Goal: Check status: Check status

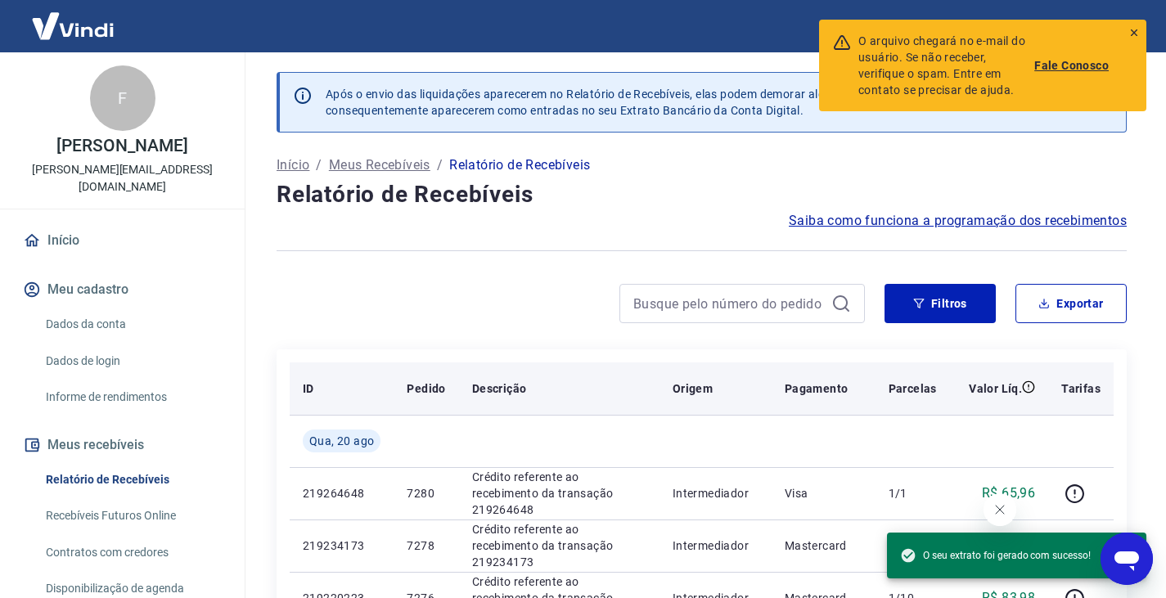
scroll to position [174, 0]
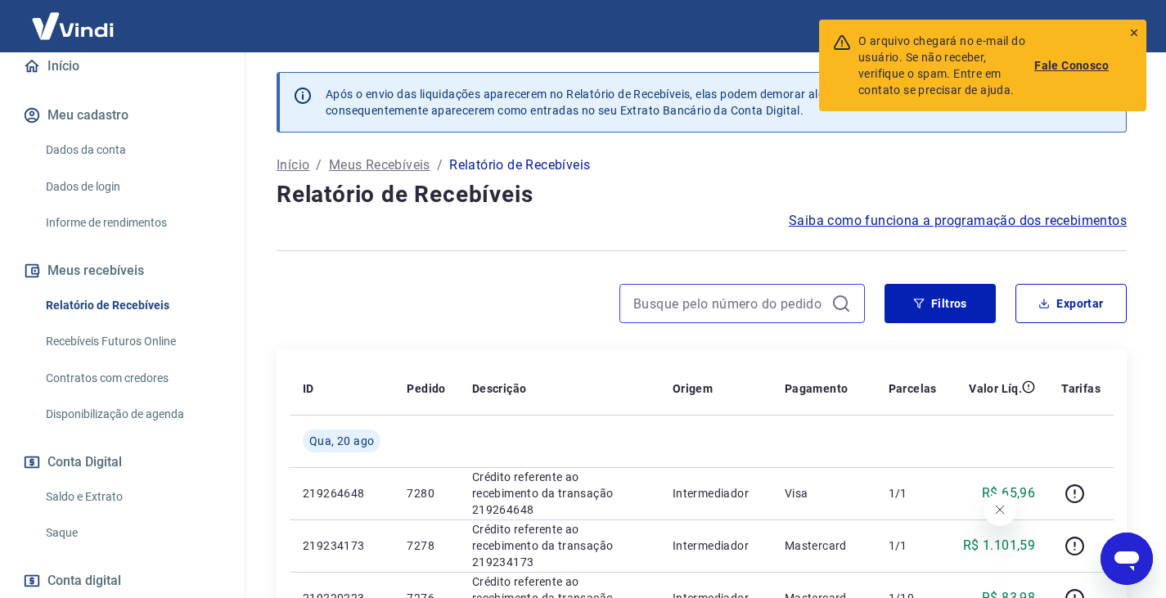
click at [654, 310] on input at bounding box center [728, 303] width 191 height 25
type input "6330"
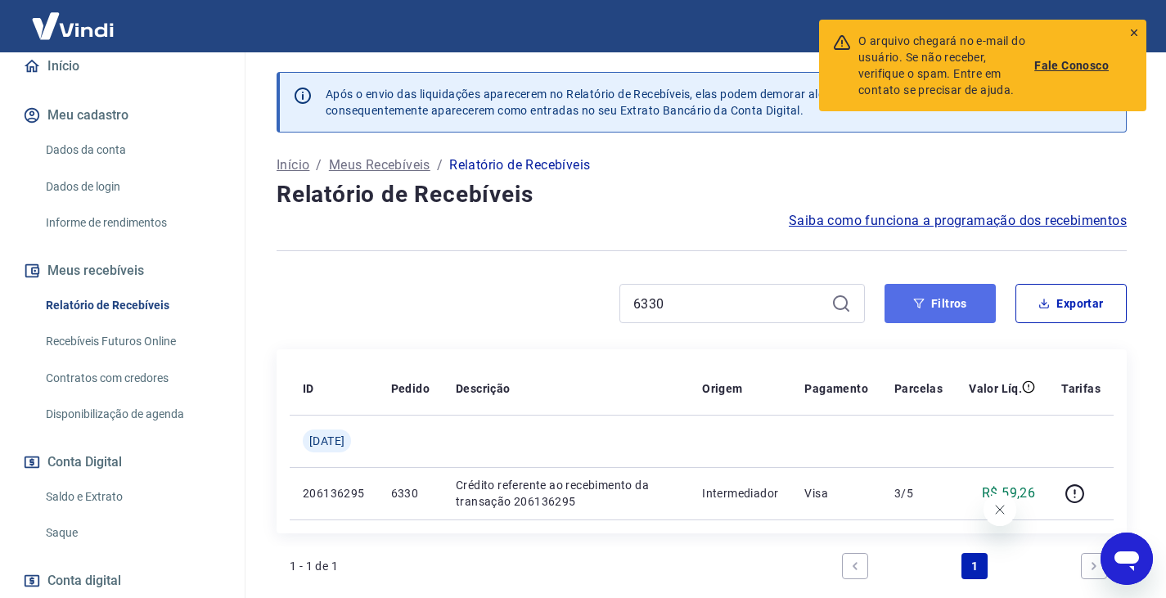
click at [930, 308] on button "Filtros" at bounding box center [939, 303] width 111 height 39
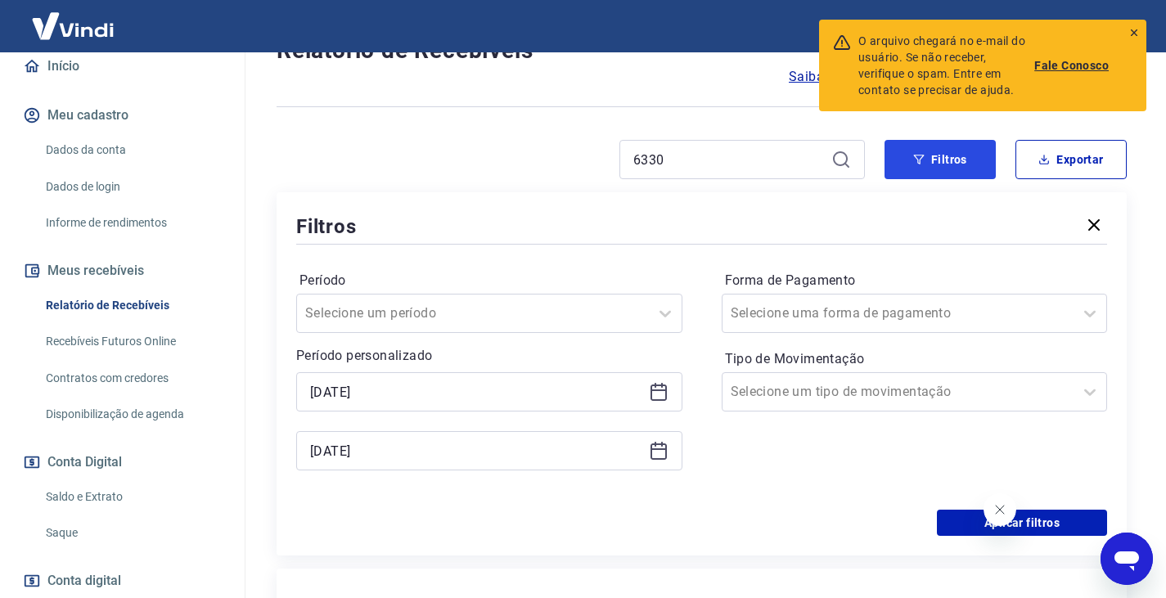
scroll to position [164, 0]
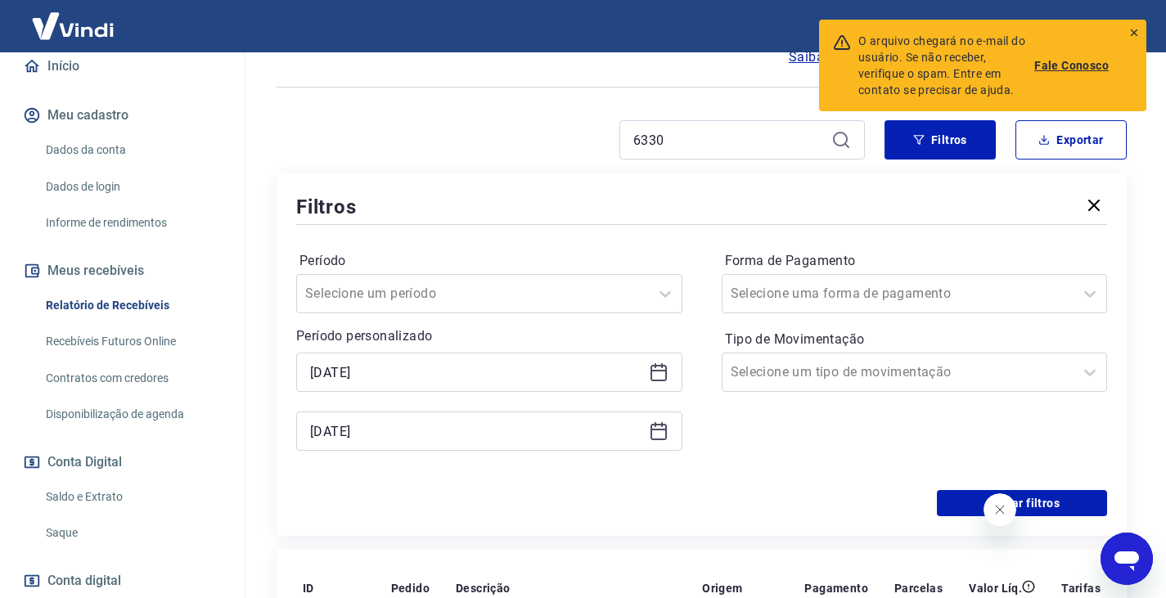
click at [660, 370] on icon at bounding box center [658, 371] width 16 height 2
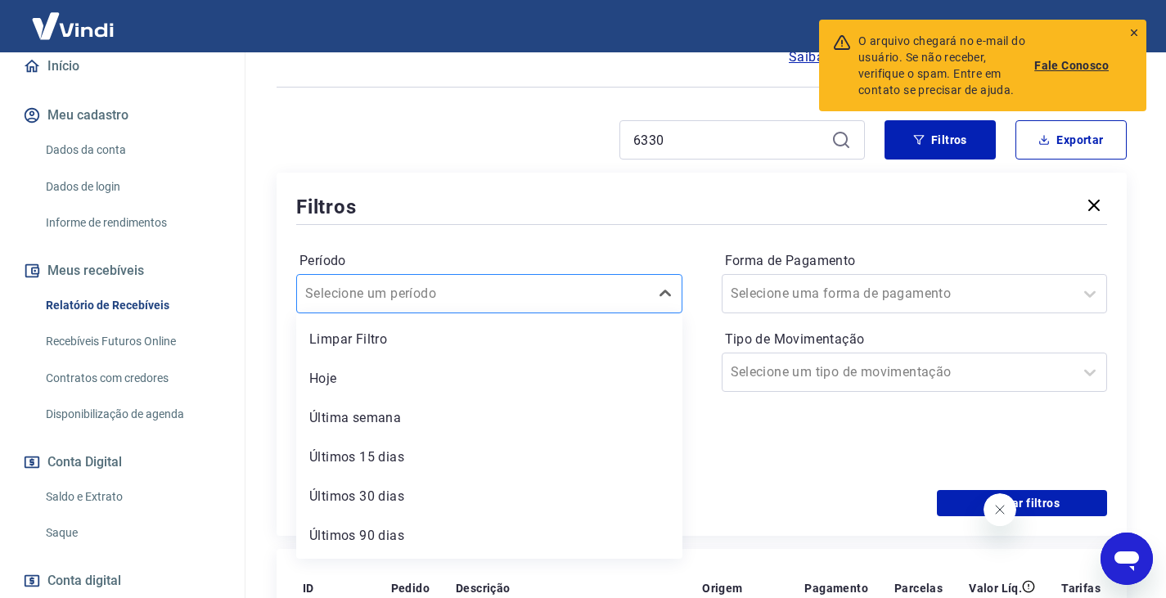
click at [422, 302] on input "Período" at bounding box center [387, 294] width 165 height 20
click at [548, 241] on div "Período option Hoje focused, 2 of 7. 7 results available. Use Up and Down to ch…" at bounding box center [701, 359] width 811 height 262
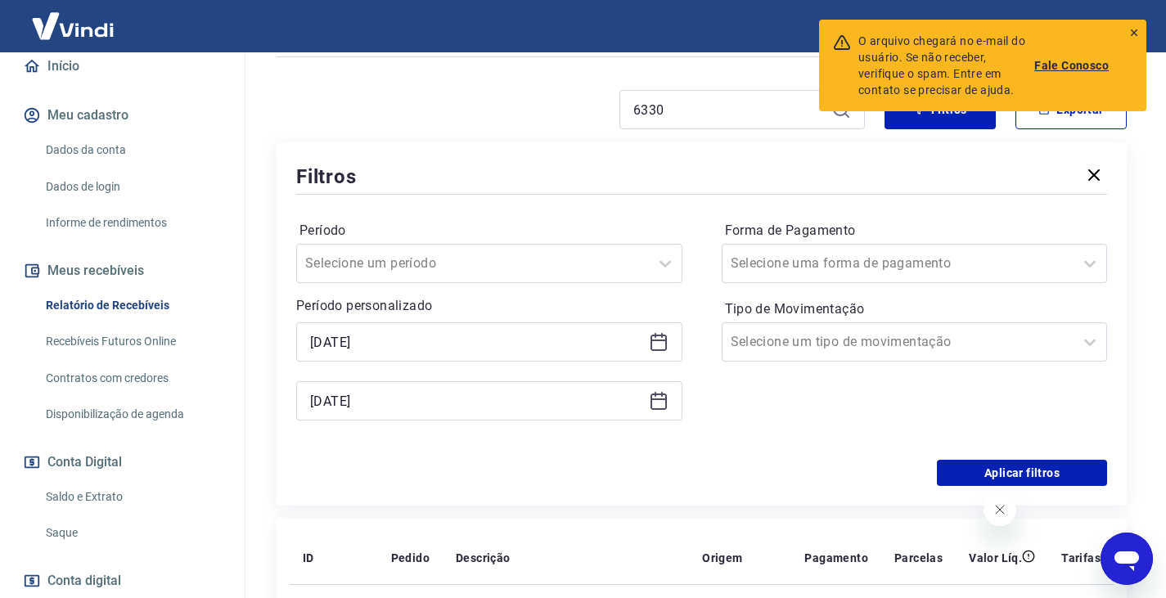
scroll to position [82, 0]
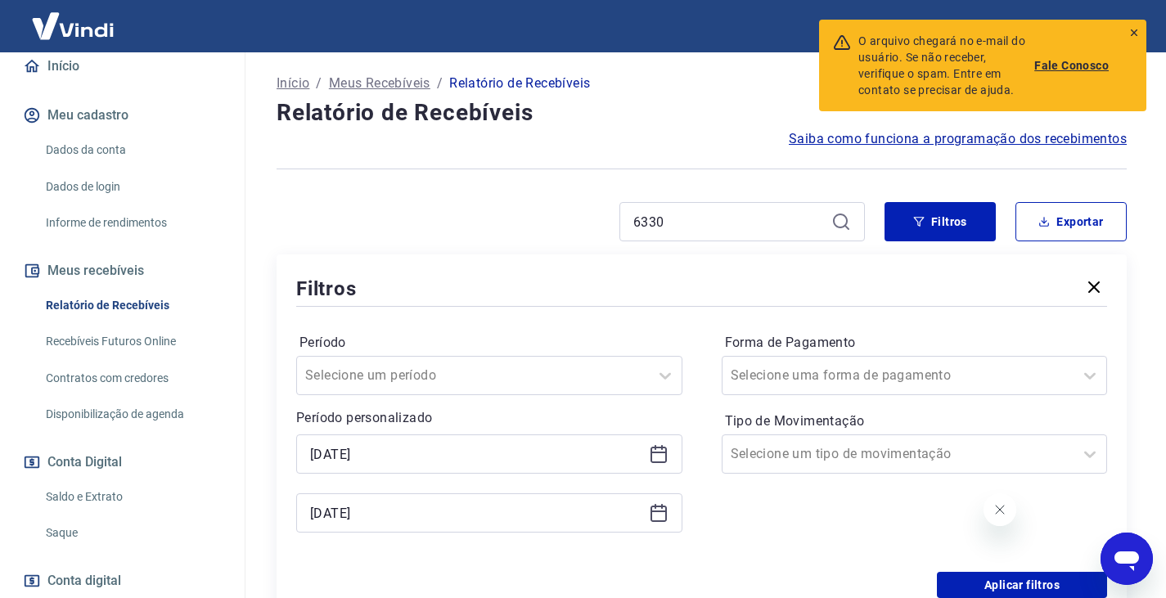
click at [1092, 284] on icon "button" at bounding box center [1094, 287] width 20 height 20
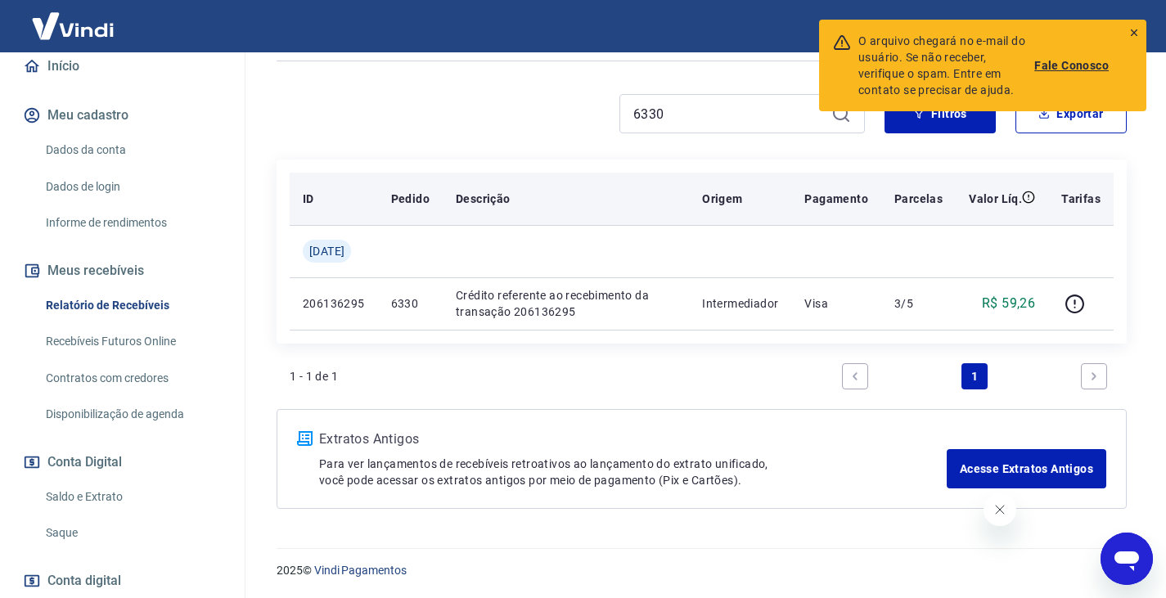
scroll to position [191, 0]
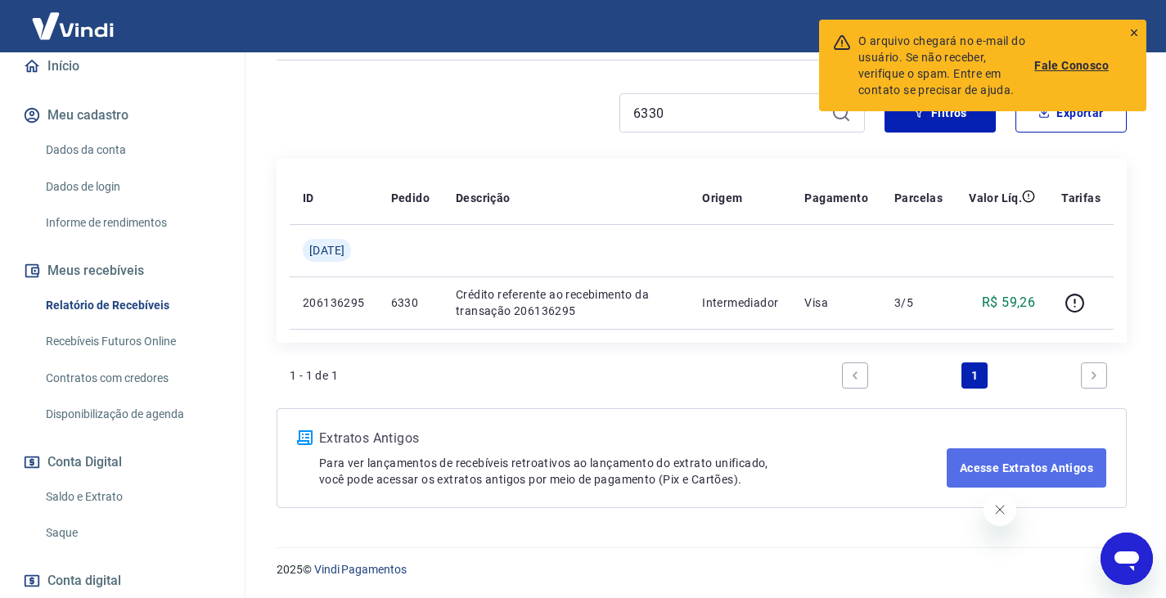
click at [1040, 471] on link "Acesse Extratos Antigos" at bounding box center [1025, 467] width 159 height 39
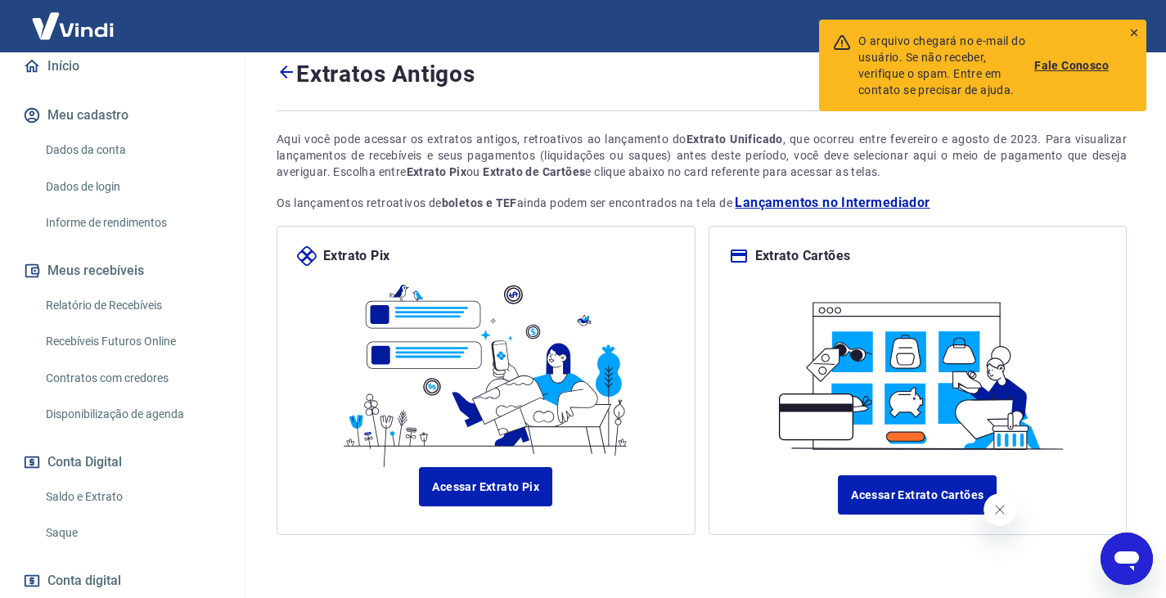
scroll to position [94, 0]
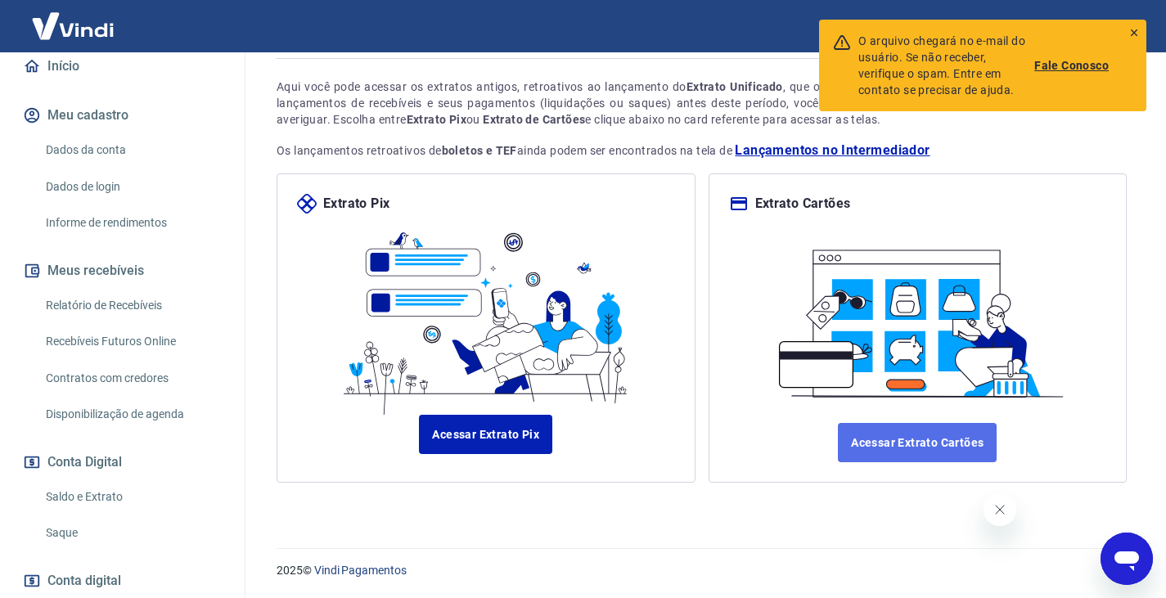
click at [900, 443] on link "Acessar Extrato Cartões" at bounding box center [917, 442] width 159 height 39
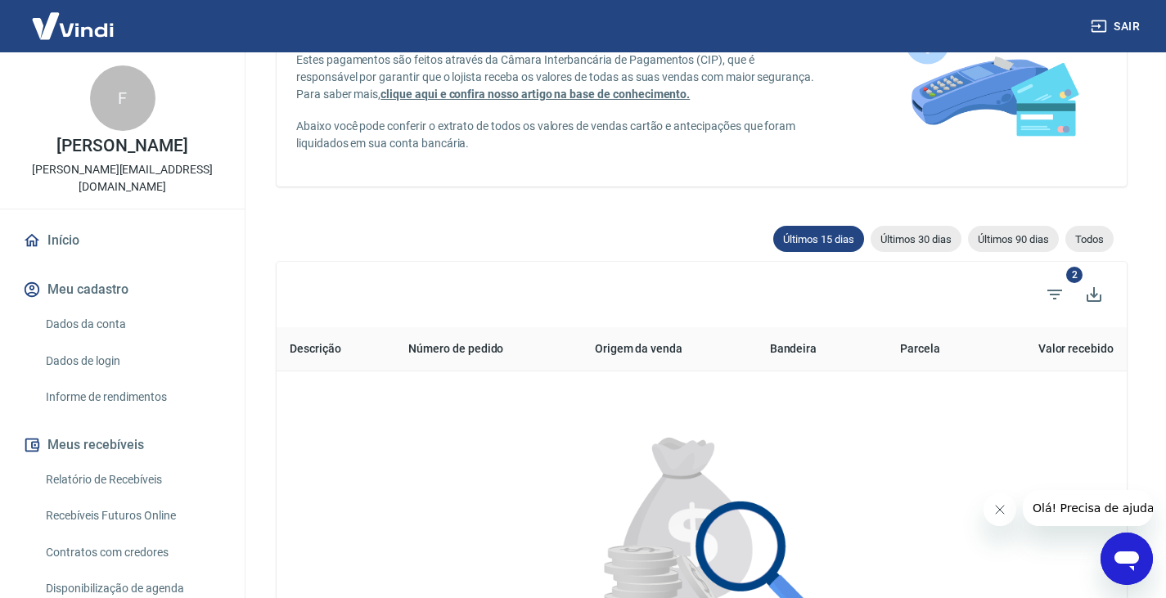
scroll to position [164, 0]
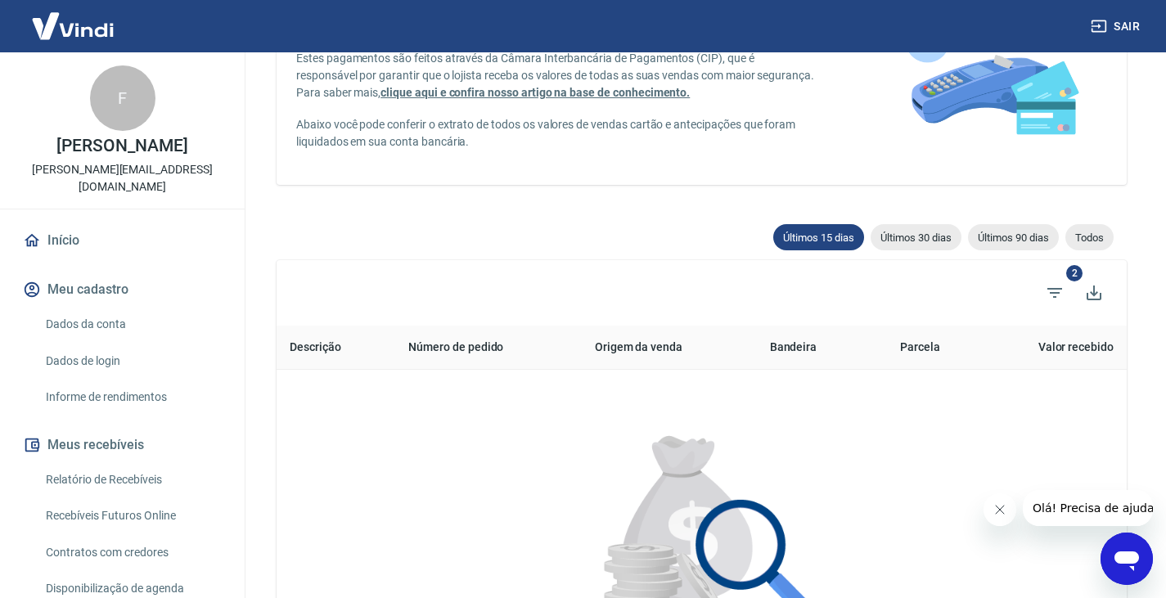
click at [1088, 236] on span "Todos" at bounding box center [1089, 237] width 48 height 12
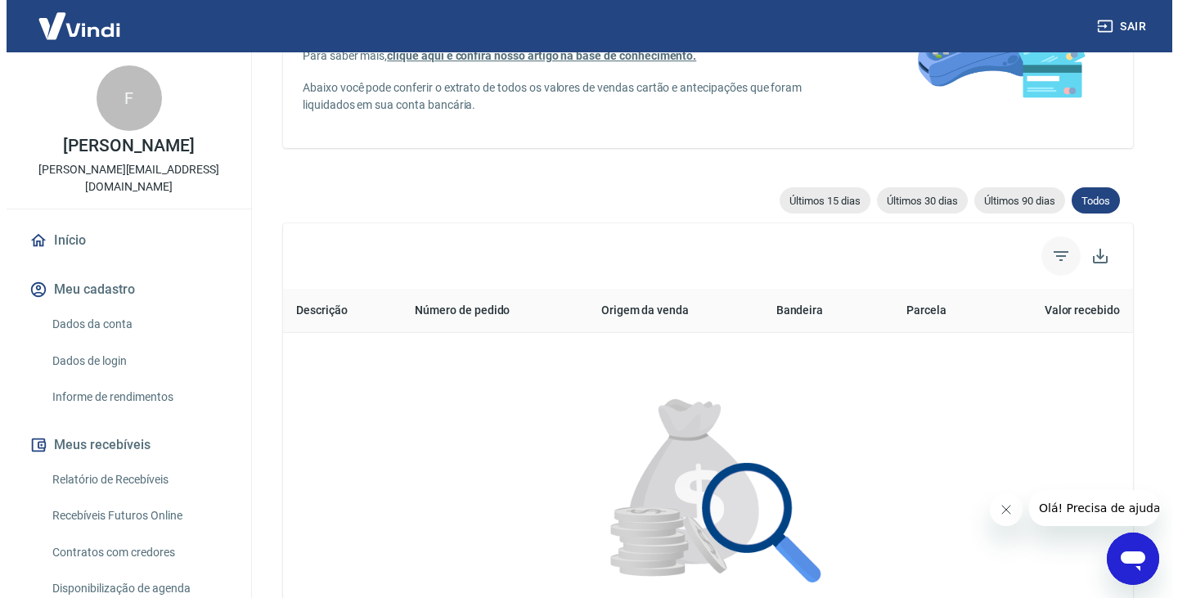
scroll to position [164, 0]
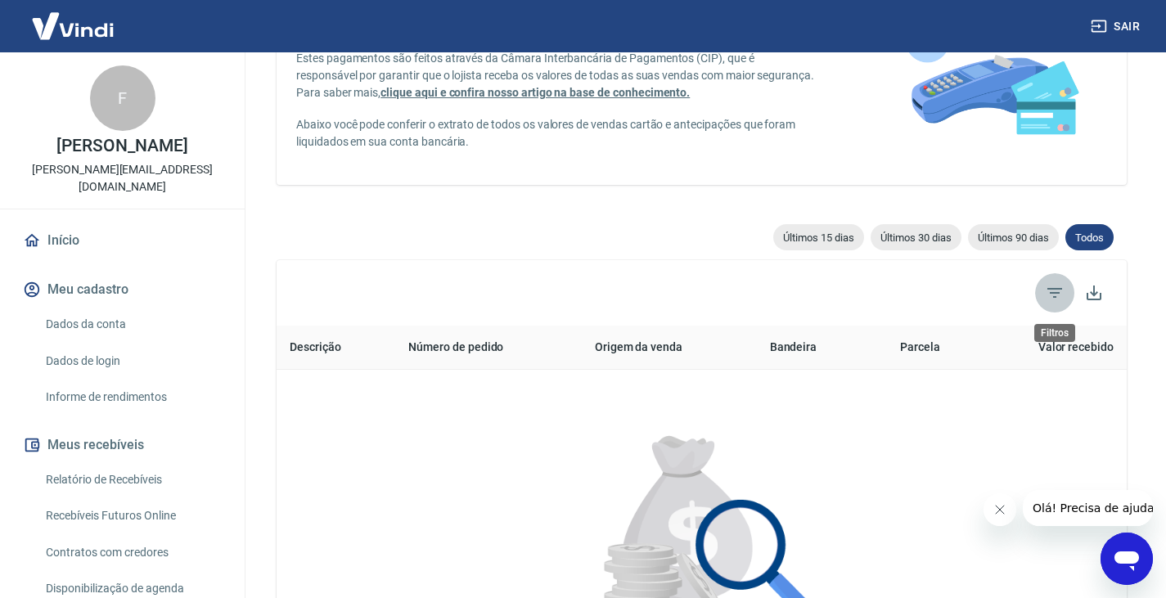
click at [1053, 291] on icon "Filtros" at bounding box center [1054, 293] width 20 height 20
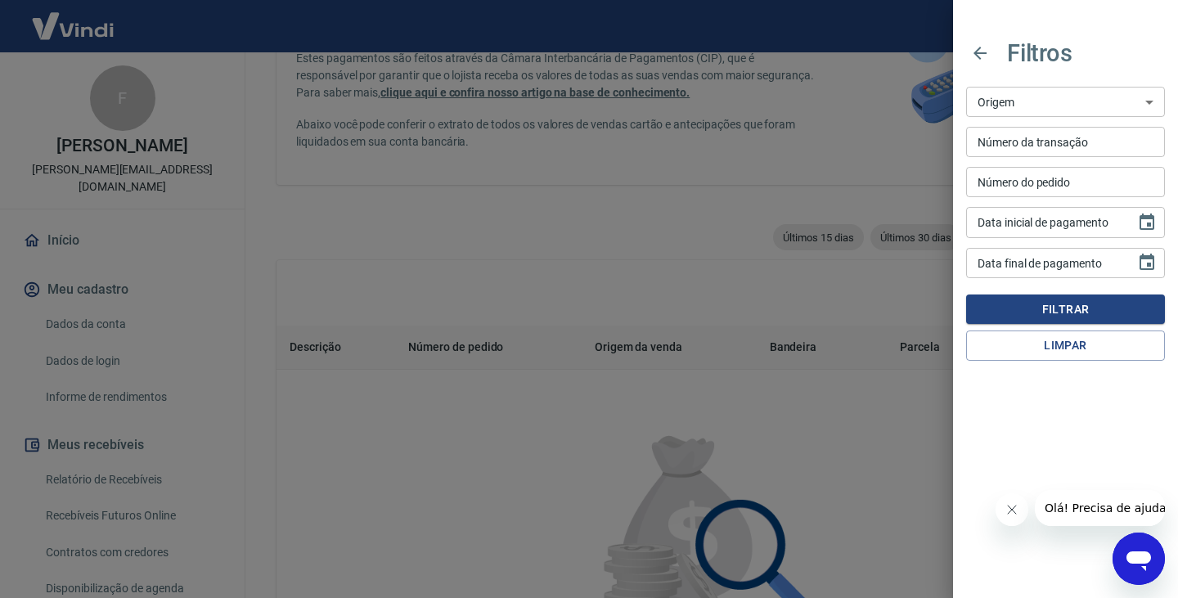
click at [994, 141] on input "Número da transação" at bounding box center [1065, 142] width 199 height 30
type input "6330"
click at [966, 294] on button "Filtrar" at bounding box center [1065, 309] width 199 height 30
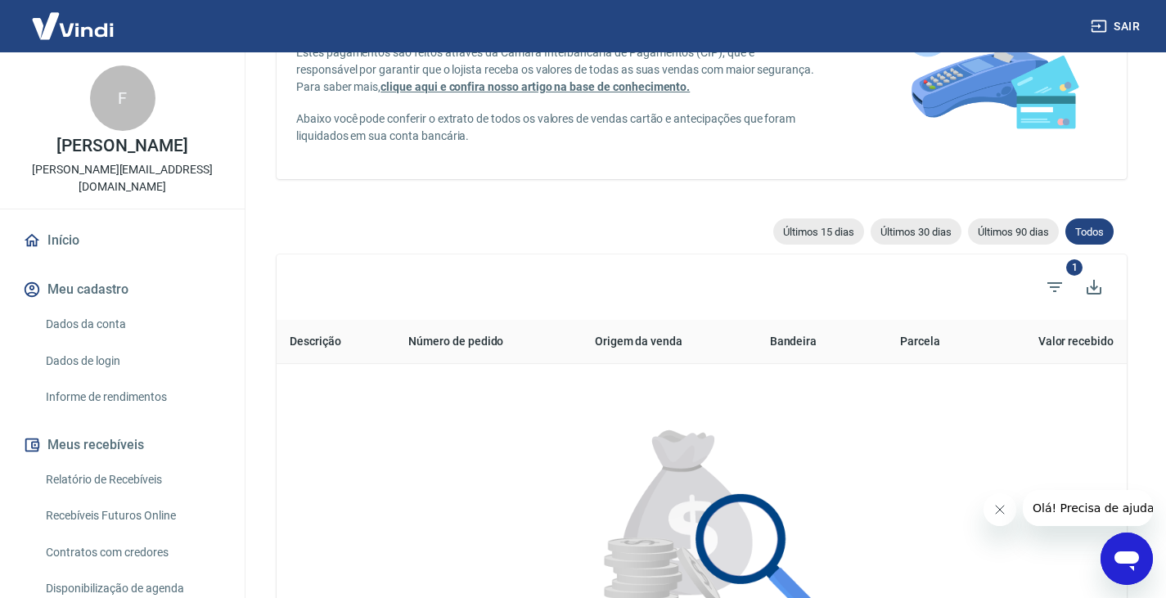
scroll to position [164, 0]
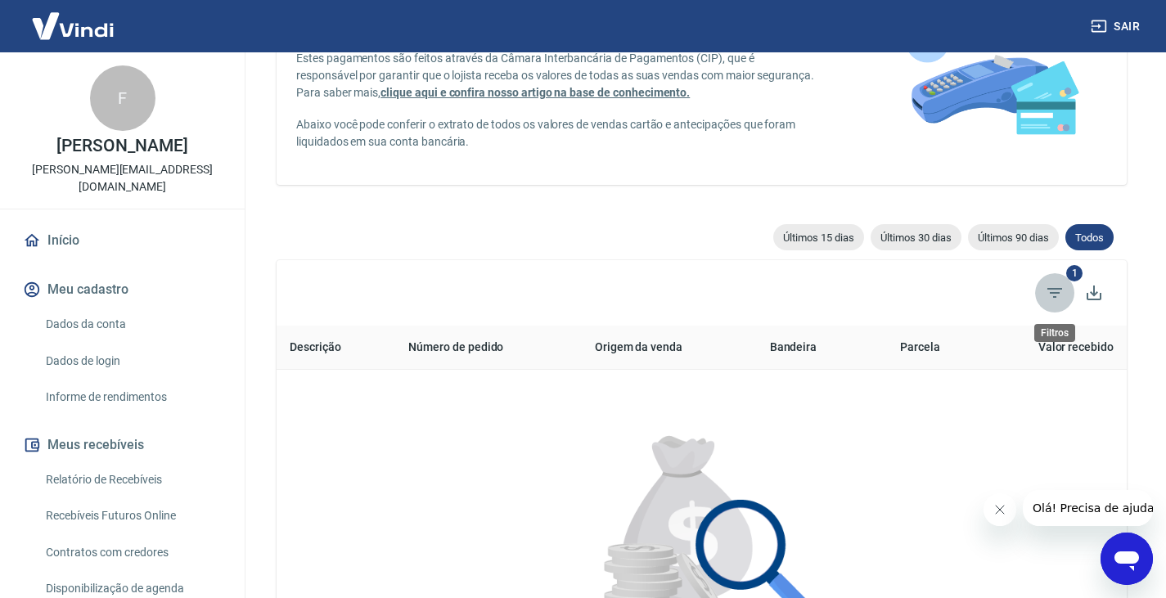
click at [1053, 290] on icon "Filtros" at bounding box center [1054, 293] width 15 height 10
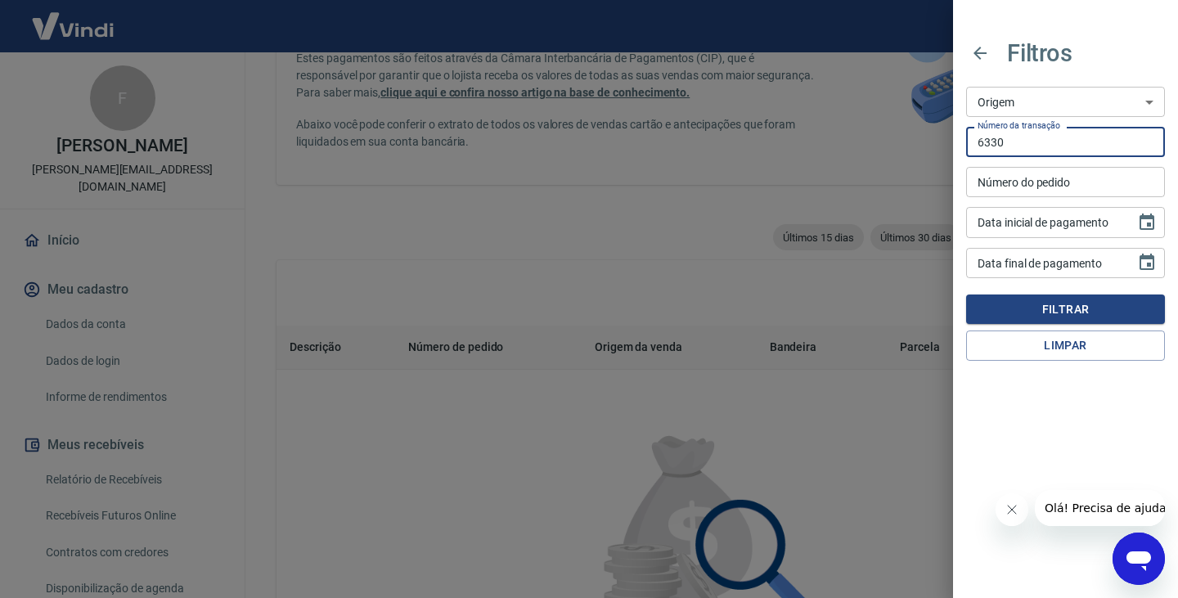
drag, startPoint x: 1007, startPoint y: 141, endPoint x: 906, endPoint y: 141, distance: 100.6
click at [906, 141] on div "Filtros Origem Maquininha Intermediador Origem Número da transação 6330 Número …" at bounding box center [589, 299] width 1178 height 598
click at [1003, 187] on input "Número do pedido" at bounding box center [1065, 182] width 199 height 30
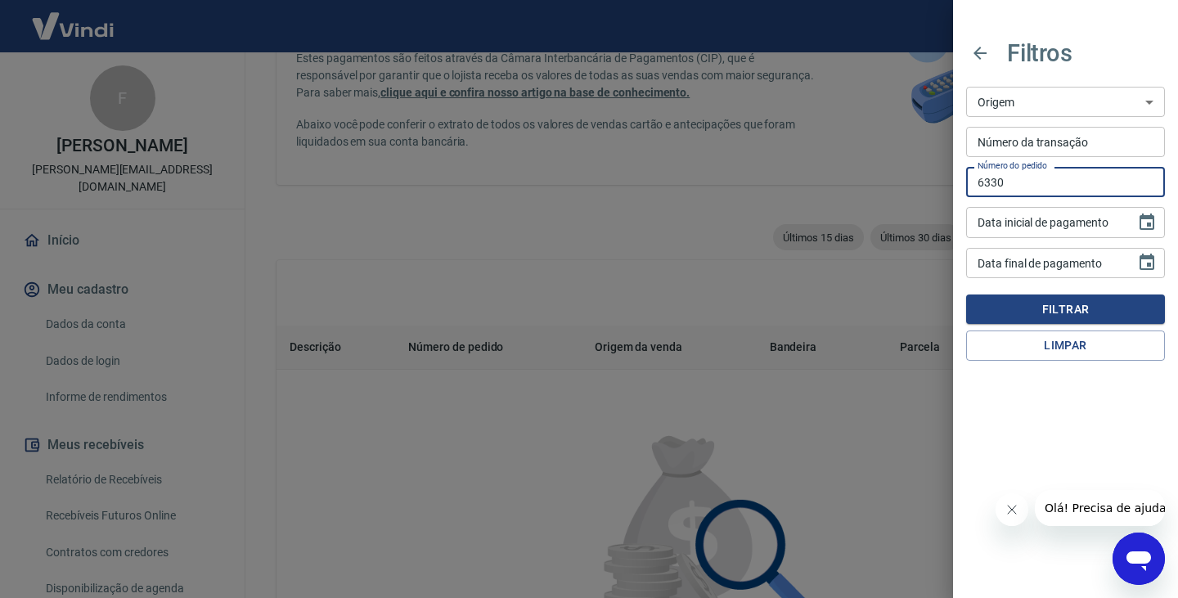
type input "6330"
click at [966, 294] on button "Filtrar" at bounding box center [1065, 309] width 199 height 30
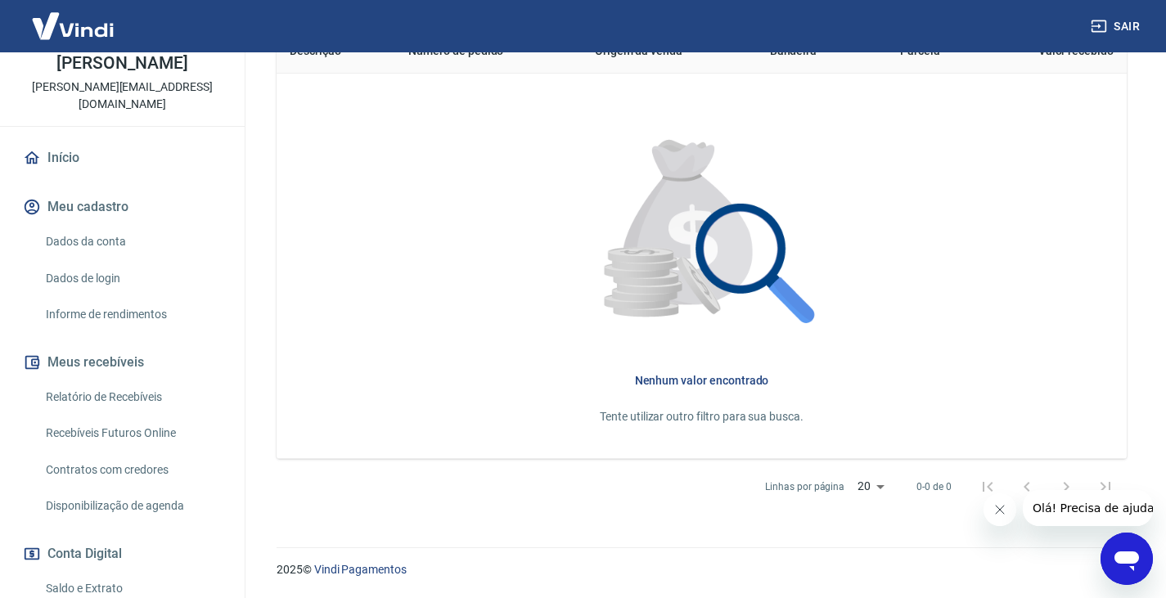
scroll to position [245, 0]
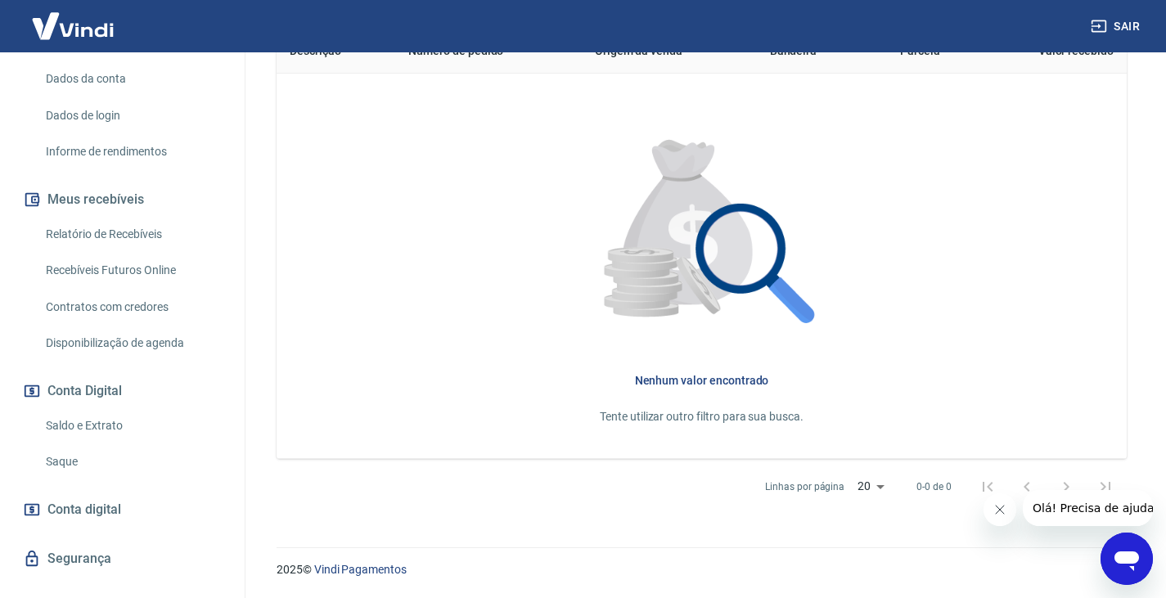
click at [88, 222] on link "Relatório de Recebíveis" at bounding box center [132, 235] width 186 height 34
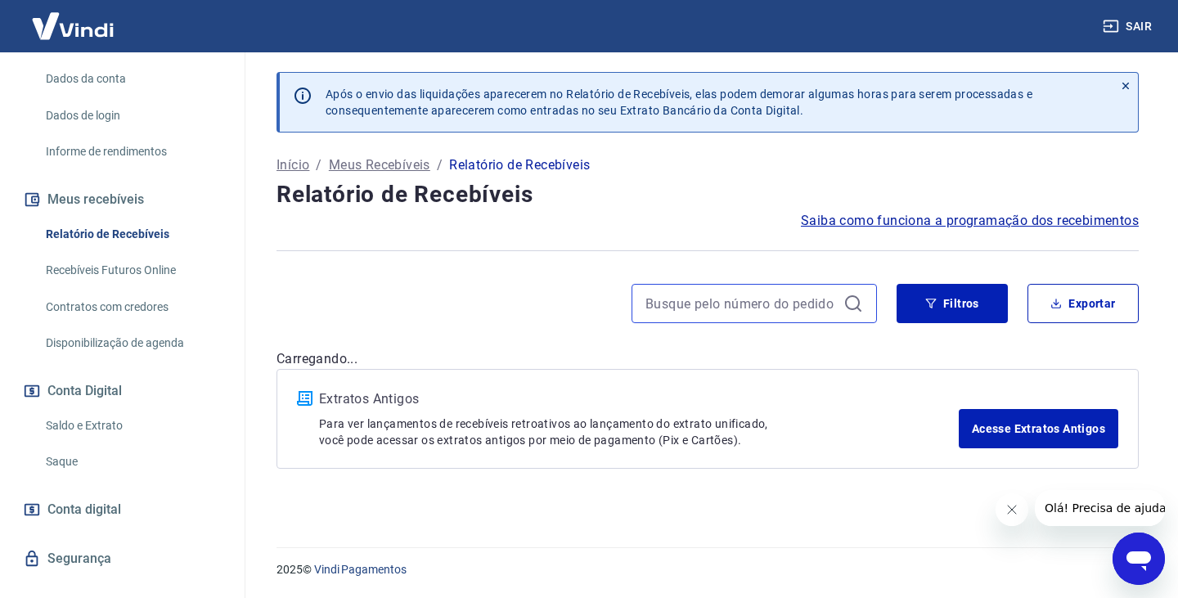
click at [707, 308] on input at bounding box center [740, 303] width 191 height 25
type input "6330"
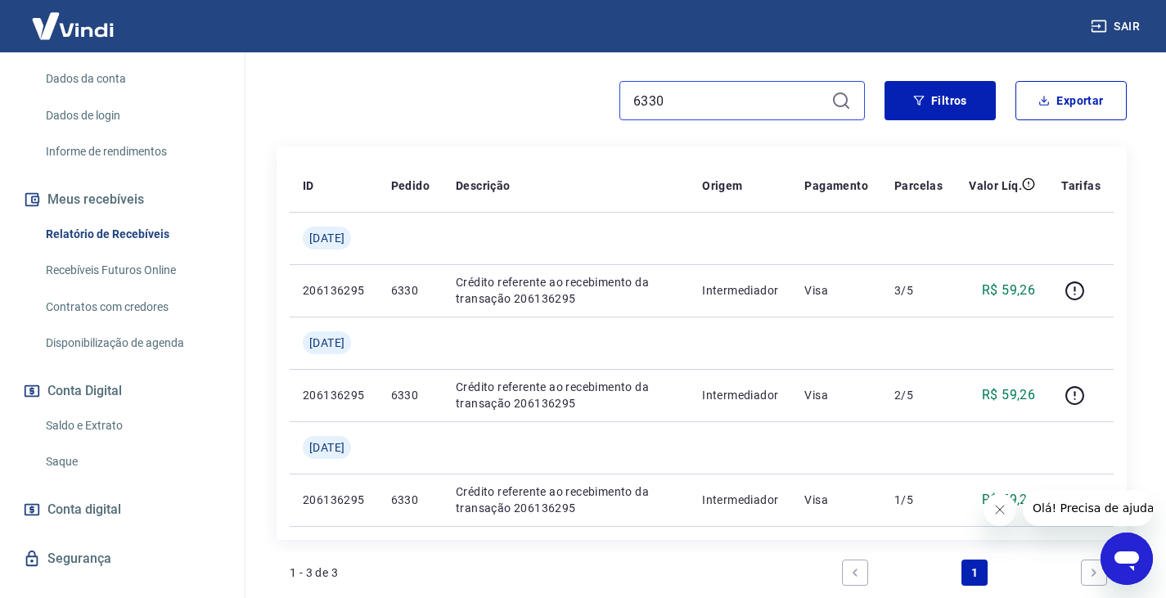
scroll to position [236, 0]
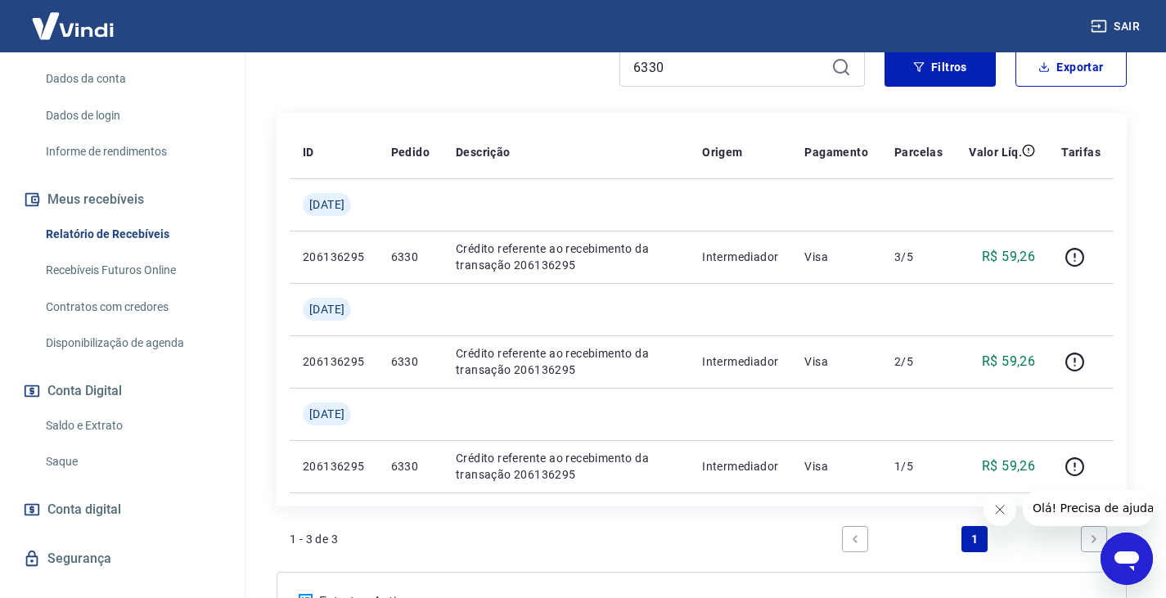
click at [94, 409] on link "Saldo e Extrato" at bounding box center [132, 426] width 186 height 34
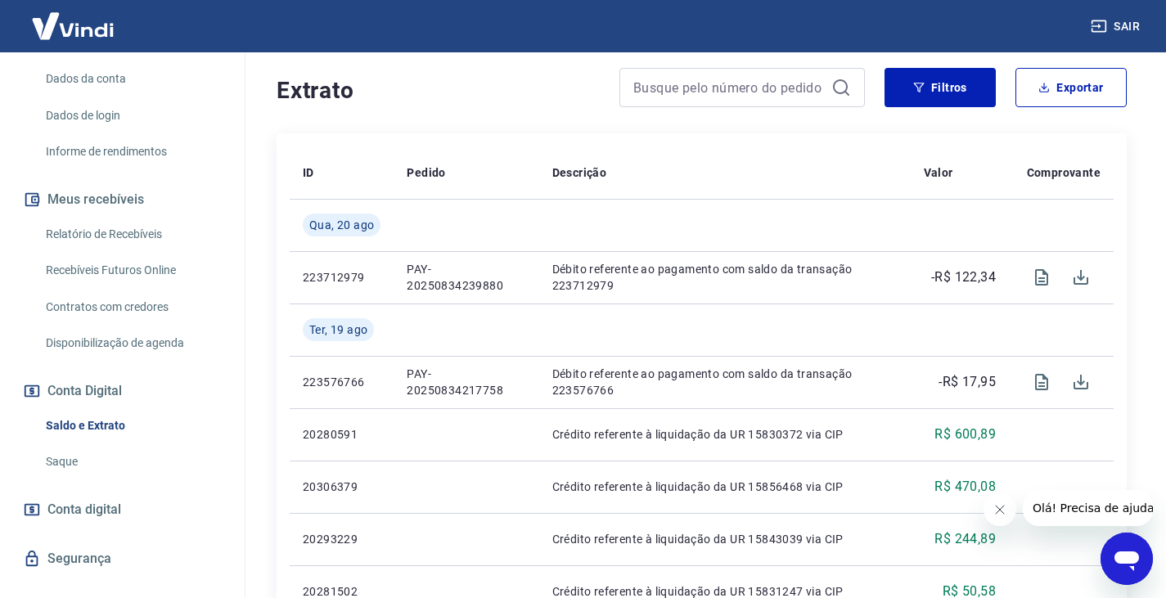
scroll to position [82, 0]
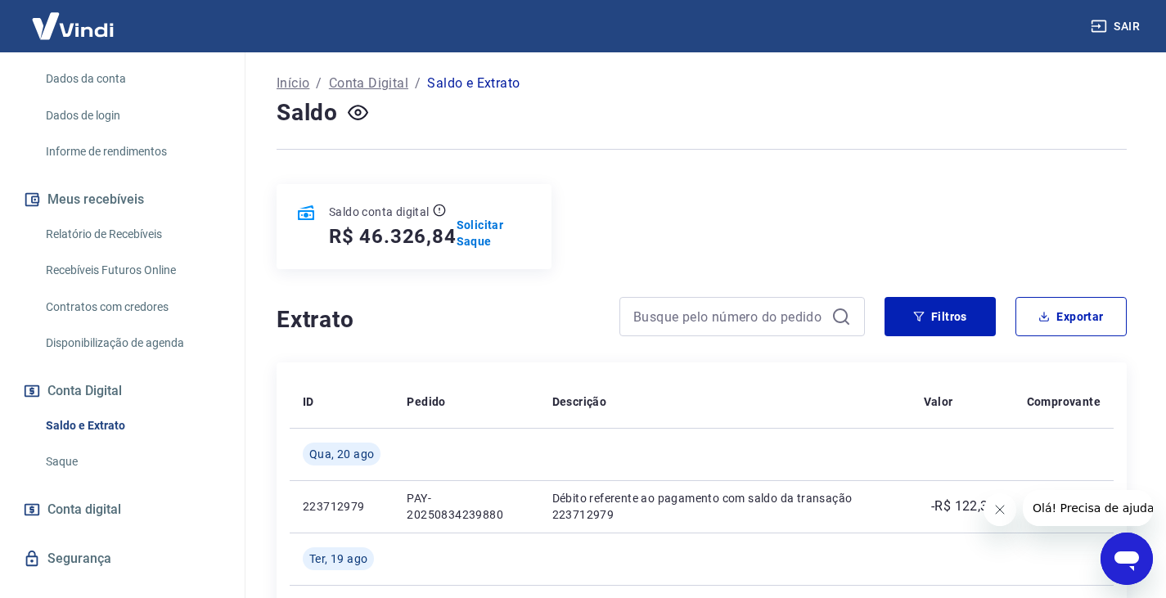
click at [738, 248] on div "Saldo conta digital R$ 46.326,84 Solicitar Saque" at bounding box center [701, 226] width 850 height 85
click at [707, 323] on input at bounding box center [728, 316] width 191 height 25
type input "6330"
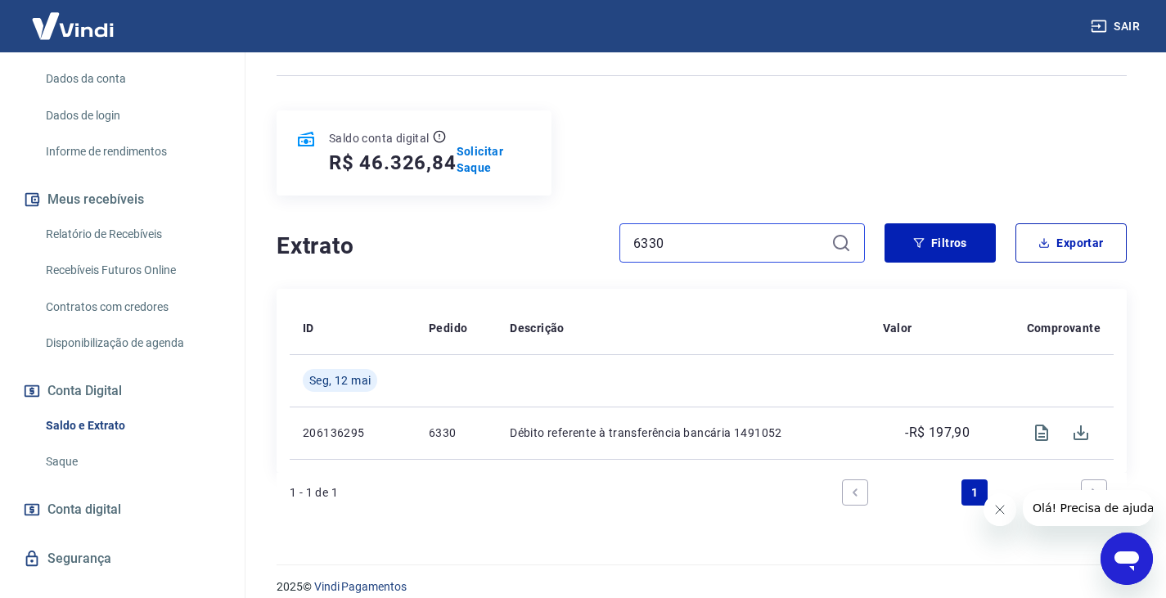
scroll to position [173, 0]
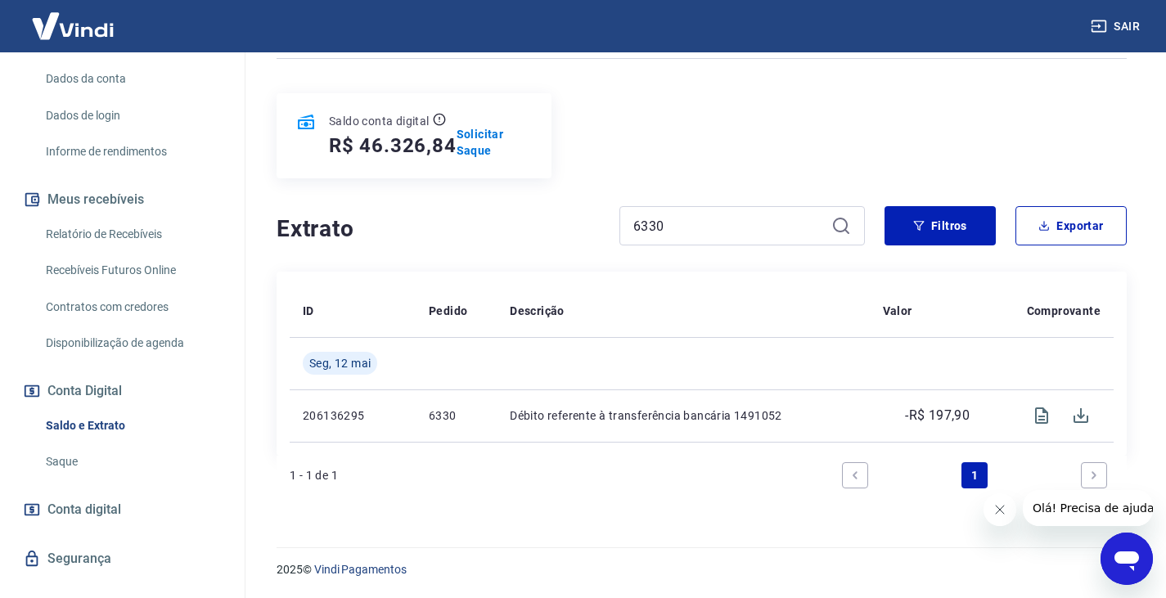
click at [676, 517] on div "Se o saldo aumentar sem um lançamento correspondente no extrato, aguarde alguma…" at bounding box center [701, 204] width 889 height 648
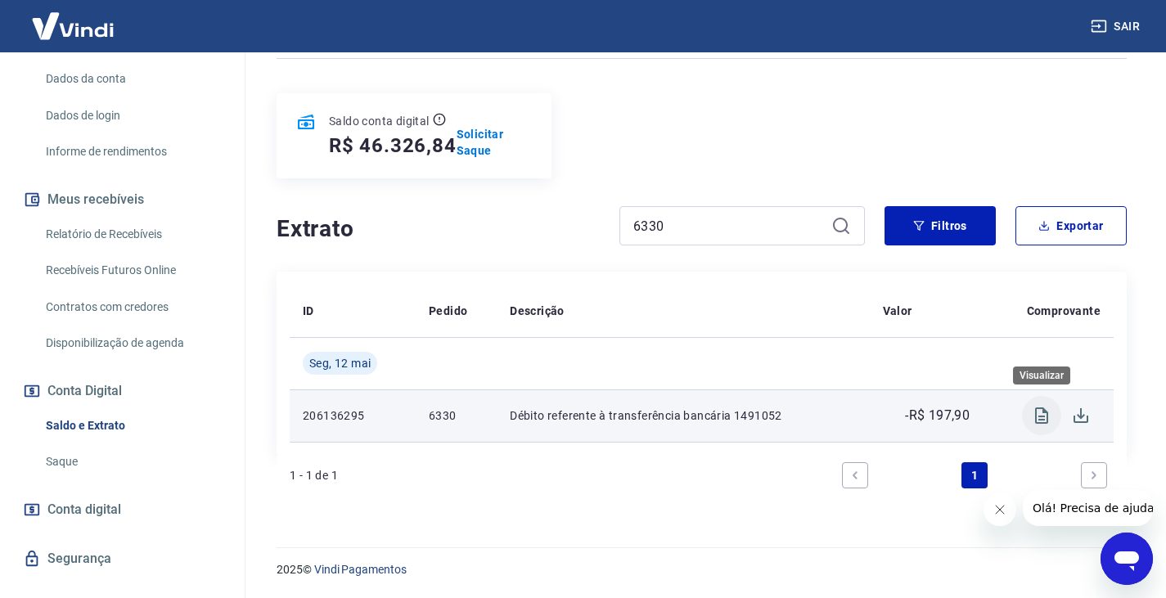
click at [1050, 408] on icon "Visualizar" at bounding box center [1041, 416] width 20 height 20
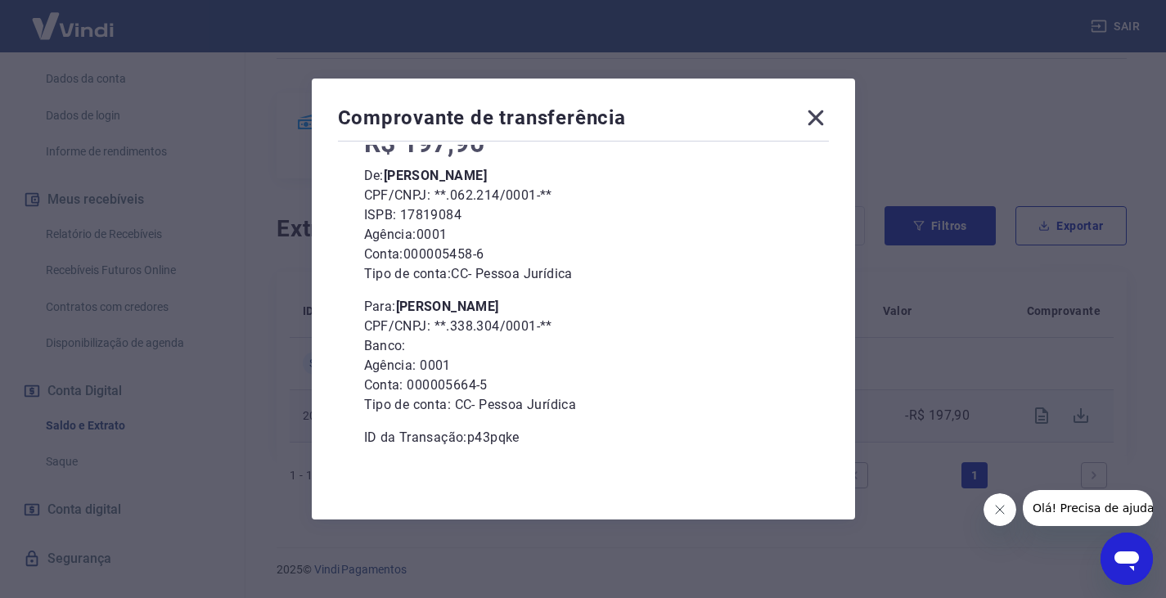
scroll to position [40, 0]
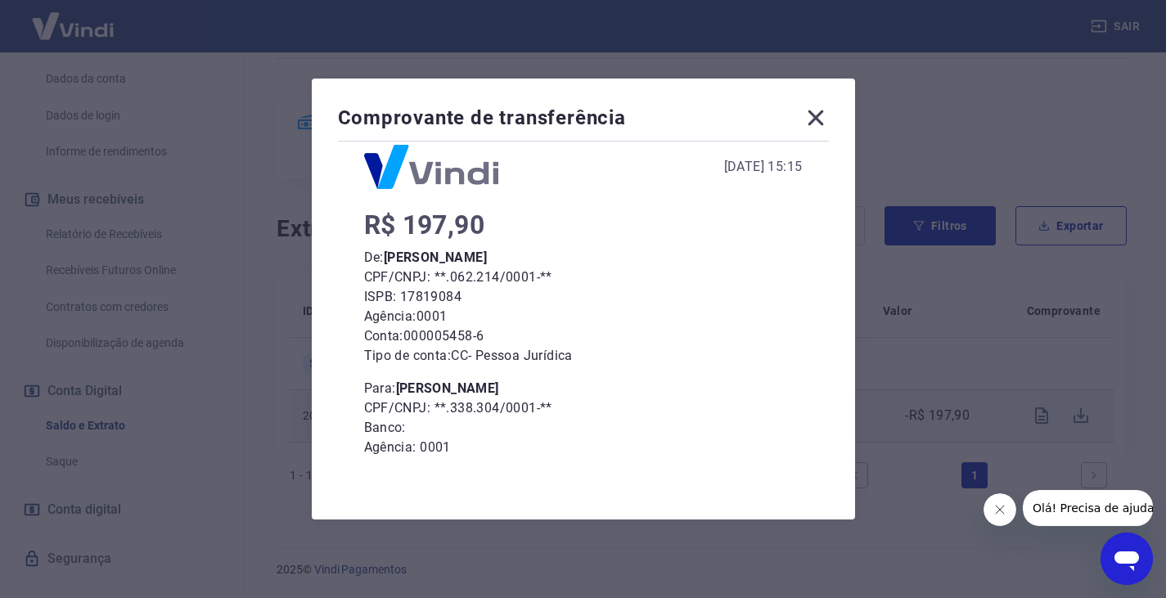
click at [943, 301] on div "Comprovante de transferência 12 de Maio de 2025, 15:15 R$ 197,90 De: Rafael Sus…" at bounding box center [583, 299] width 1166 height 598
click at [820, 112] on icon at bounding box center [815, 118] width 26 height 26
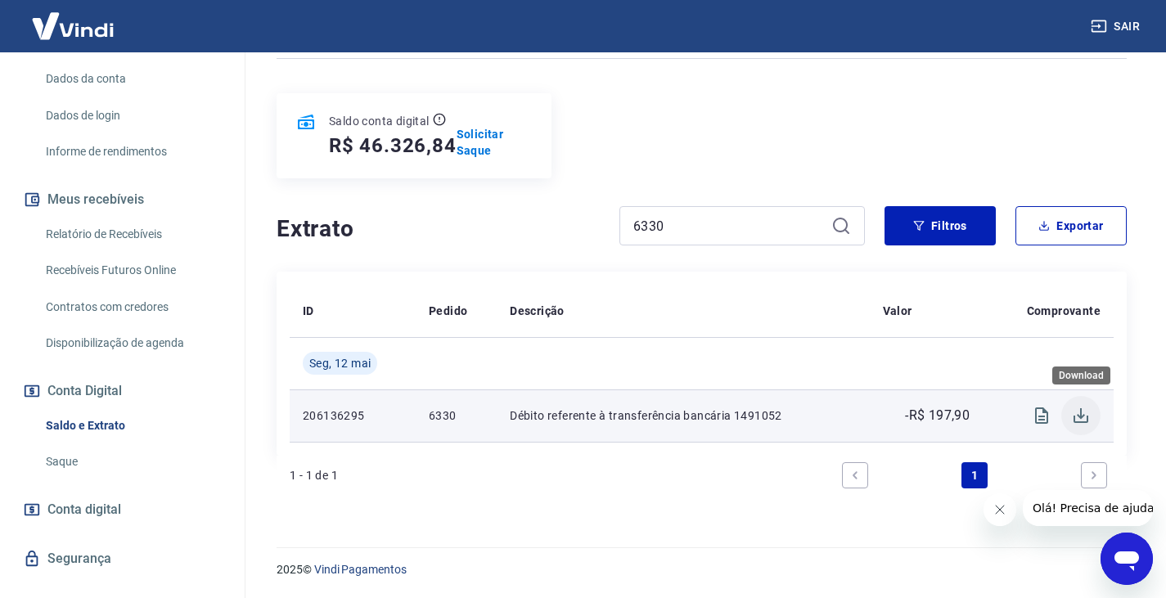
click at [1078, 420] on icon "Download" at bounding box center [1081, 416] width 20 height 20
